Goal: Task Accomplishment & Management: Complete application form

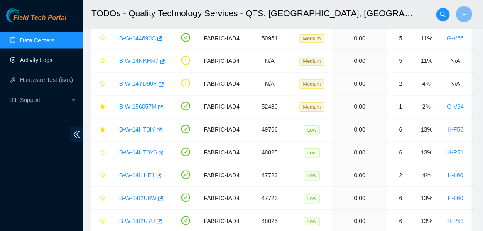
scroll to position [170, 0]
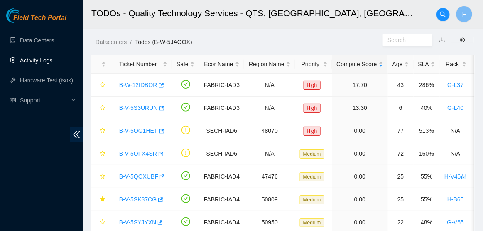
click at [53, 61] on link "Activity Logs" at bounding box center [36, 60] width 33 height 7
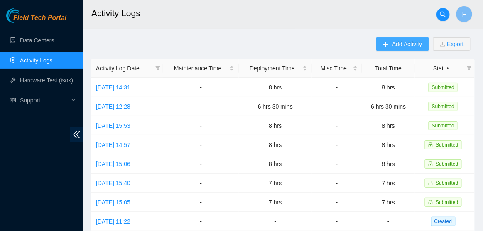
click at [397, 49] on button "Add Activity" at bounding box center [402, 43] width 52 height 13
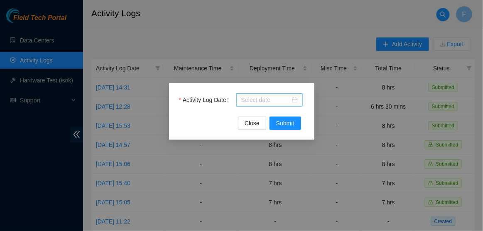
click at [297, 100] on div at bounding box center [269, 99] width 57 height 9
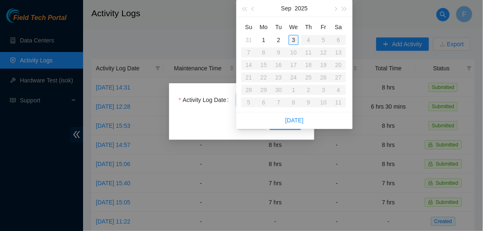
type input "2025-09-03"
click at [291, 39] on div "3" at bounding box center [294, 40] width 10 height 10
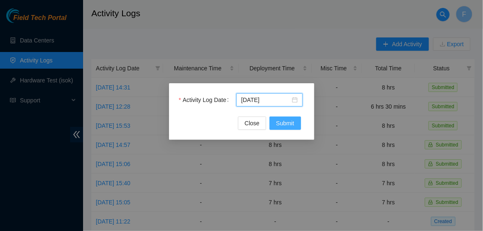
click at [290, 122] on span "Submit" at bounding box center [285, 122] width 18 height 9
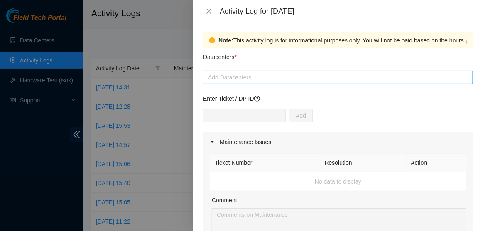
click at [281, 79] on div at bounding box center [338, 77] width 266 height 10
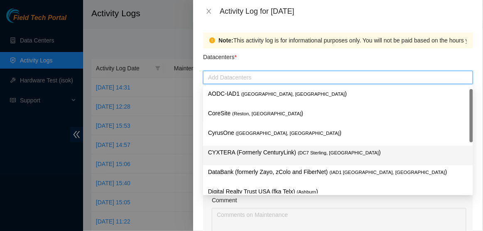
scroll to position [90, 0]
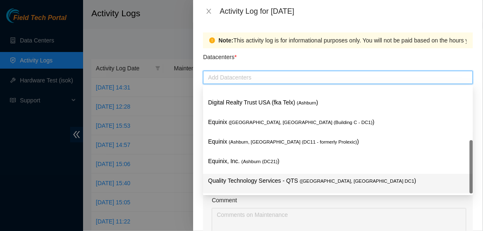
click at [251, 187] on div "Quality Technology Services - QTS ( Ashburn, VA DC1 )" at bounding box center [338, 183] width 260 height 15
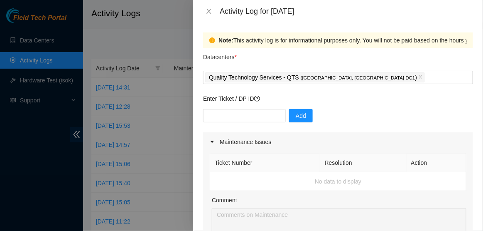
click at [301, 54] on div "Datacenters *" at bounding box center [338, 59] width 270 height 22
click at [236, 118] on input "text" at bounding box center [244, 115] width 83 height 13
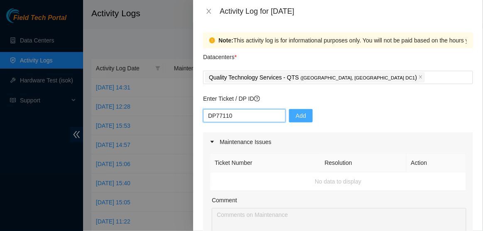
type input "DP77110"
click at [296, 120] on span "Add" at bounding box center [301, 115] width 10 height 9
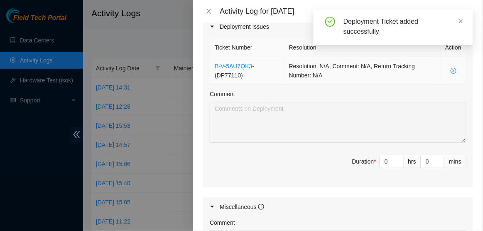
scroll to position [298, 0]
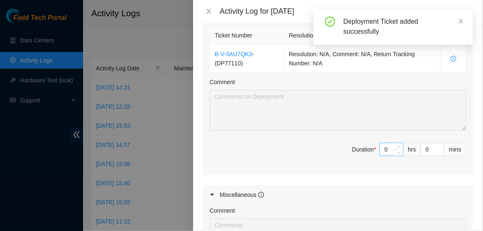
click at [389, 149] on input "0" at bounding box center [391, 149] width 23 height 12
type input "9"
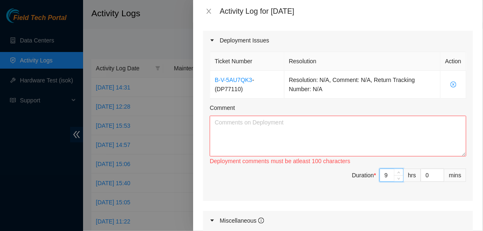
scroll to position [273, 0]
paste input "Hi Dave, EOD Update: -Brought remaining equipment into COLO-Relaxed all eth cab…"
type input "9"
click at [342, 133] on textarea "Comment" at bounding box center [338, 135] width 257 height 41
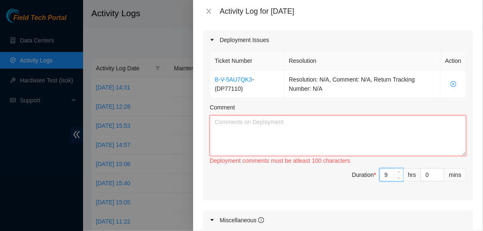
scroll to position [0, 0]
paste textarea "Hi Dave, EOD Update: -Brought remaining equipment into COLO-Relaxed all eth cab…"
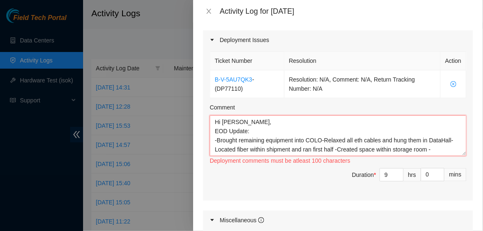
scroll to position [33, 0]
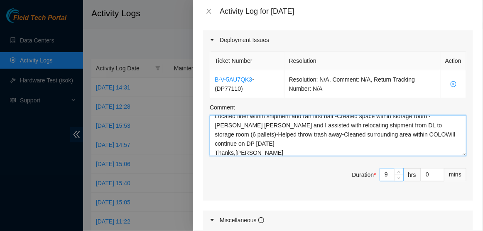
type textarea "Hi Dave, EOD Update: -Brought remaining equipment into COLO-Relaxed all eth cab…"
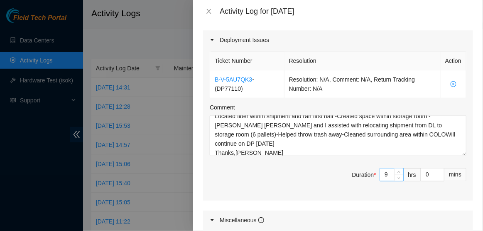
click at [383, 170] on input "9" at bounding box center [391, 174] width 23 height 12
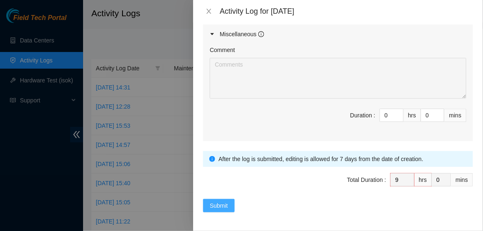
click at [218, 202] on span "Submit" at bounding box center [219, 205] width 18 height 9
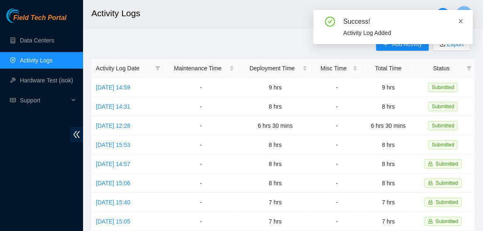
click at [461, 21] on icon "close" at bounding box center [461, 21] width 4 height 4
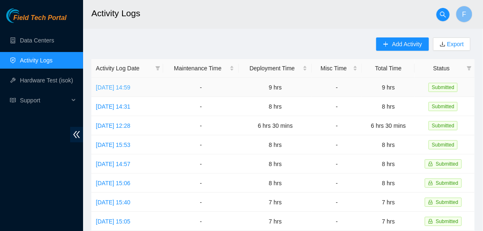
click at [130, 90] on link "Wed, 03 Sep 2025 14:59" at bounding box center [113, 87] width 34 height 7
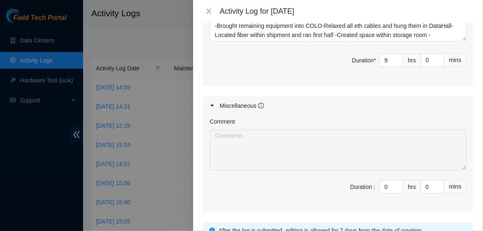
scroll to position [382, 0]
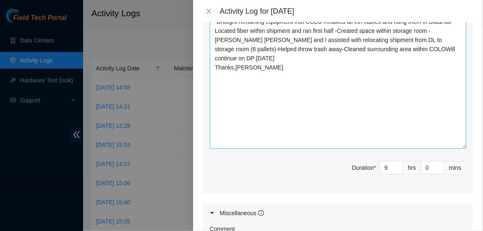
drag, startPoint x: 465, startPoint y: 53, endPoint x: 457, endPoint y: 163, distance: 110.8
click at [457, 149] on textarea "Hi Dave, EOD Update: -Brought remaining equipment into COLO-Relaxed all eth cab…" at bounding box center [338, 73] width 257 height 152
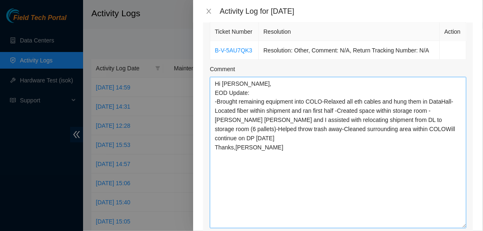
scroll to position [302, 0]
